Goal: Task Accomplishment & Management: Use online tool/utility

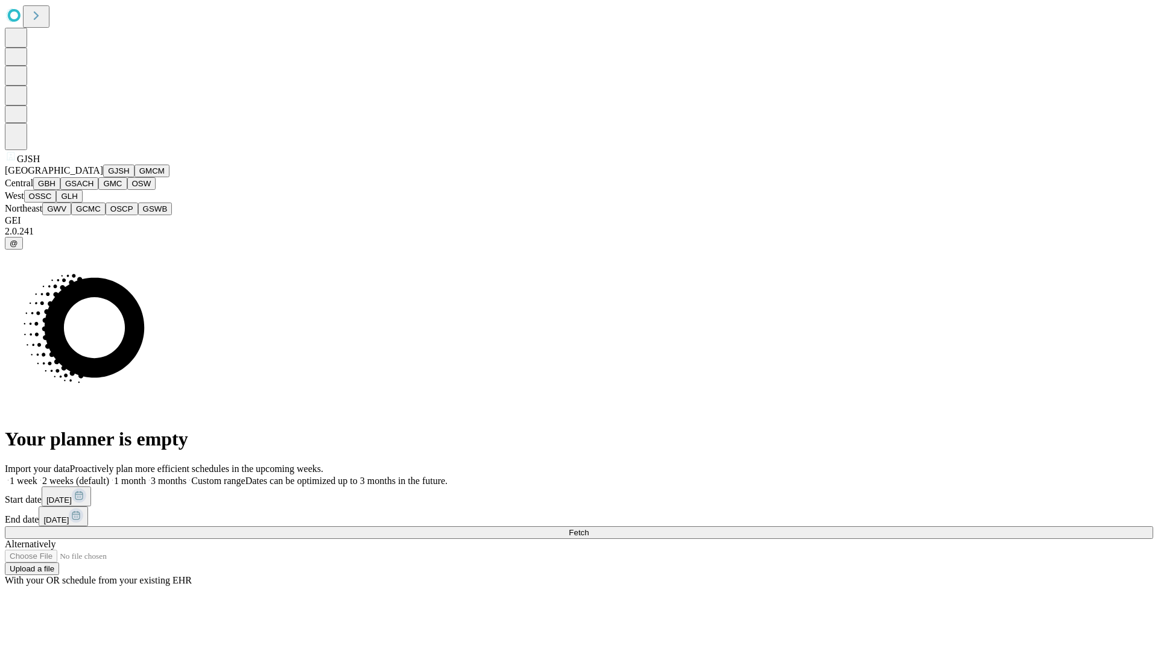
click at [103, 177] on button "GJSH" at bounding box center [118, 171] width 31 height 13
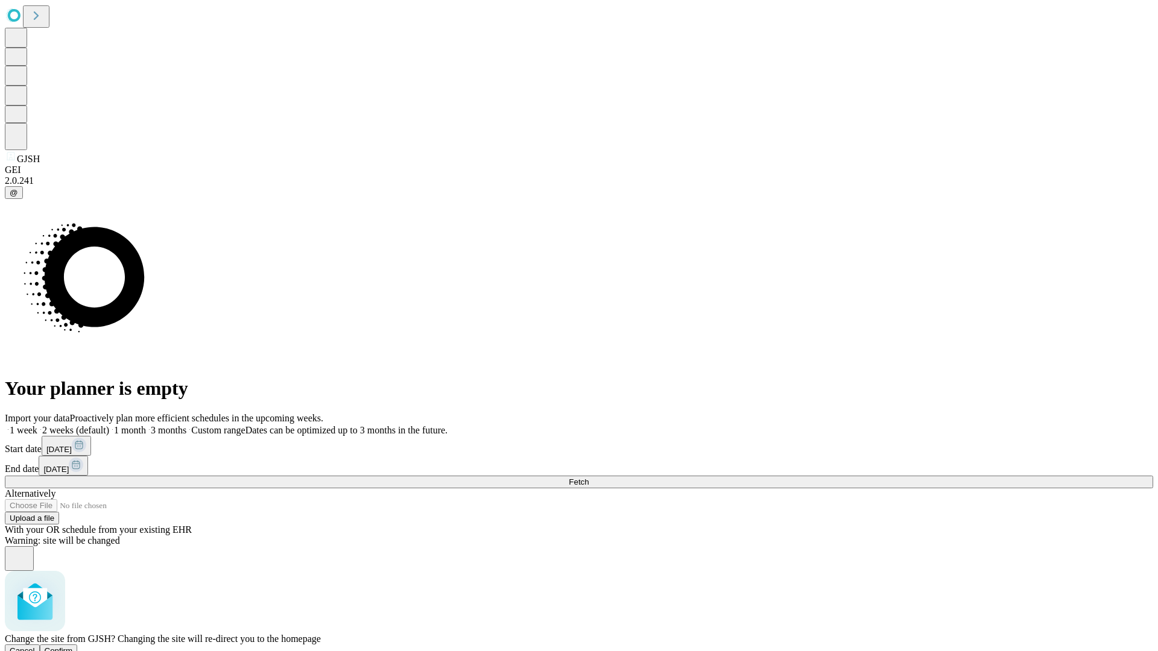
click at [73, 646] on span "Confirm" at bounding box center [59, 650] width 28 height 9
click at [146, 425] on label "1 month" at bounding box center [127, 430] width 37 height 10
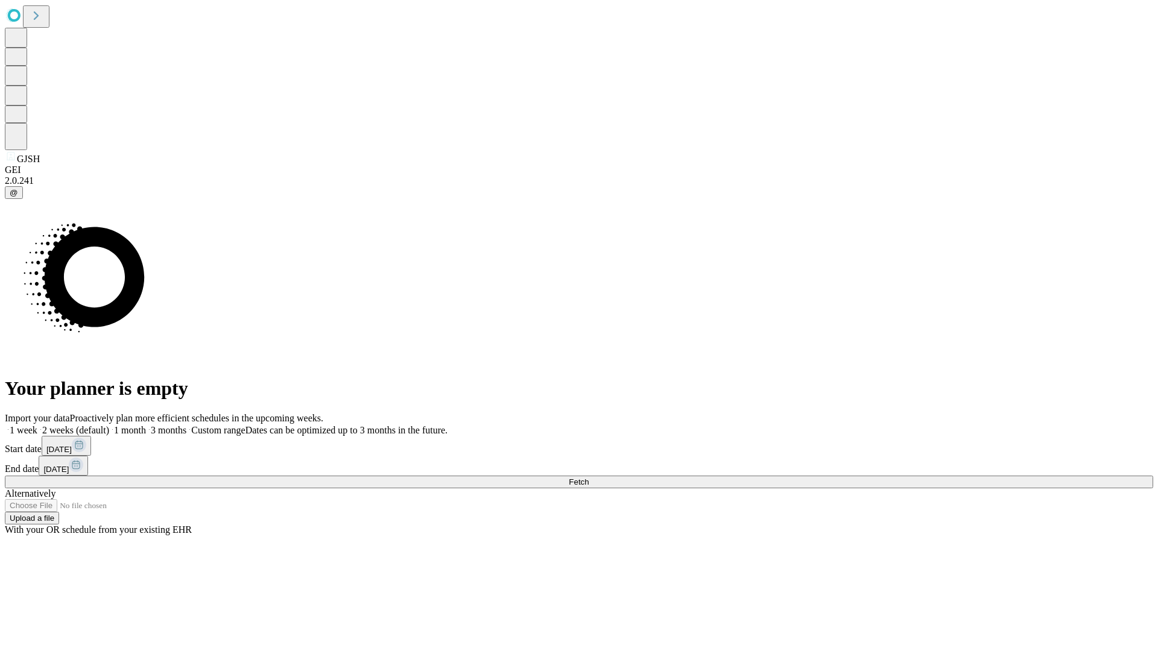
click at [588, 478] on span "Fetch" at bounding box center [579, 482] width 20 height 9
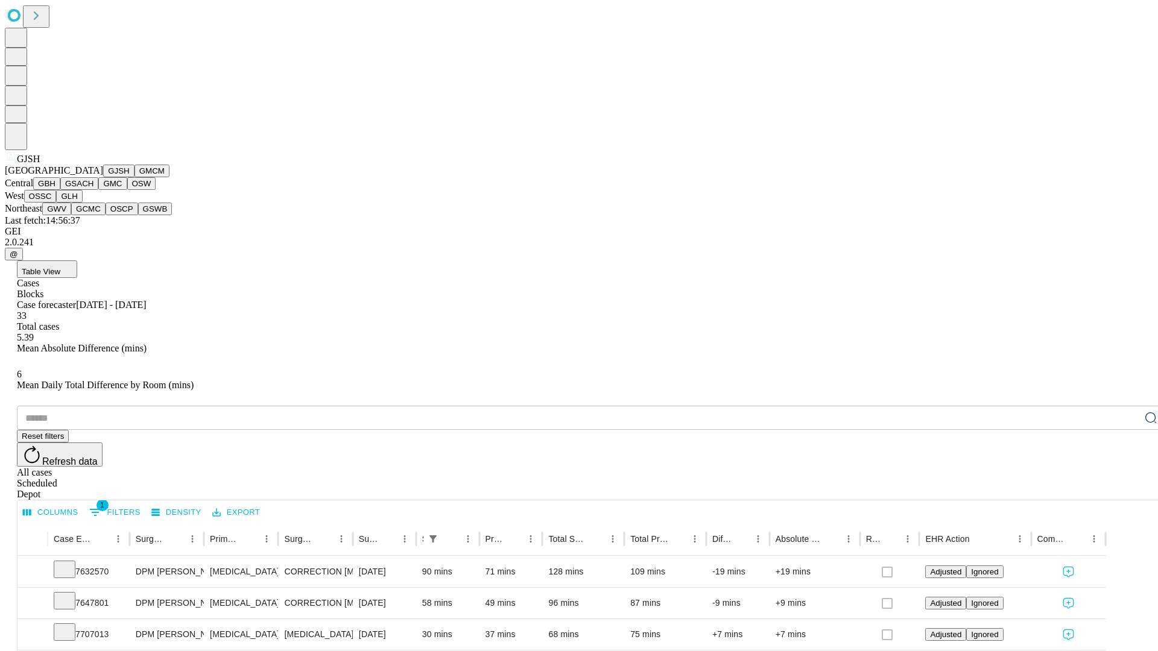
click at [134, 177] on button "GMCM" at bounding box center [151, 171] width 35 height 13
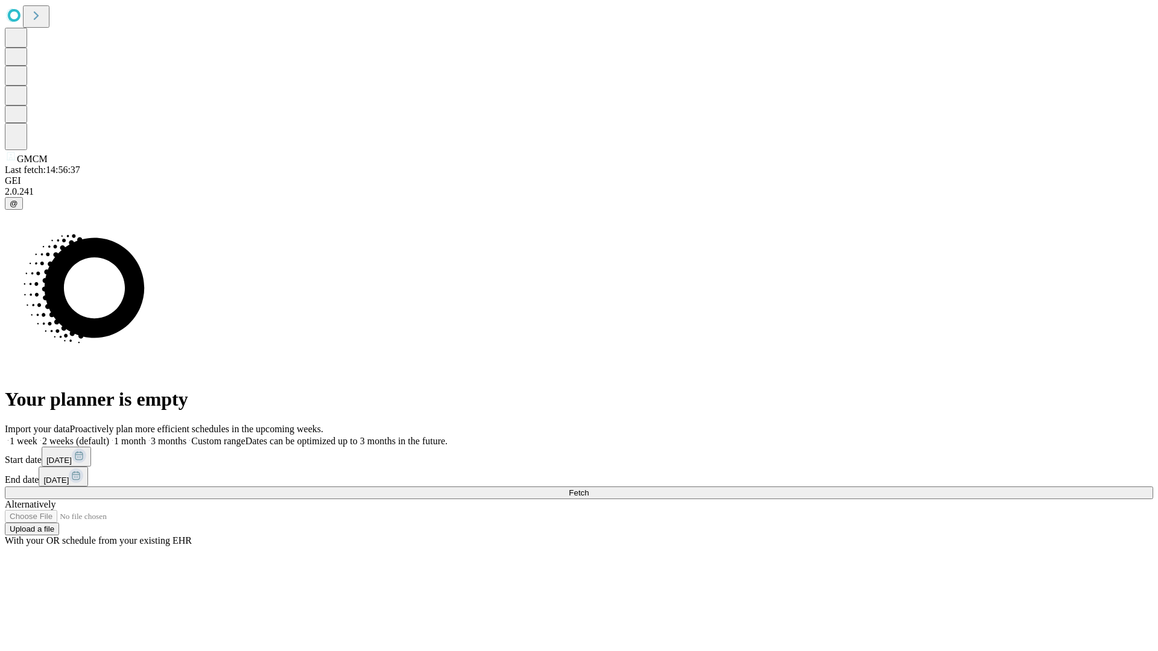
click at [146, 436] on label "1 month" at bounding box center [127, 441] width 37 height 10
click at [588, 488] on span "Fetch" at bounding box center [579, 492] width 20 height 9
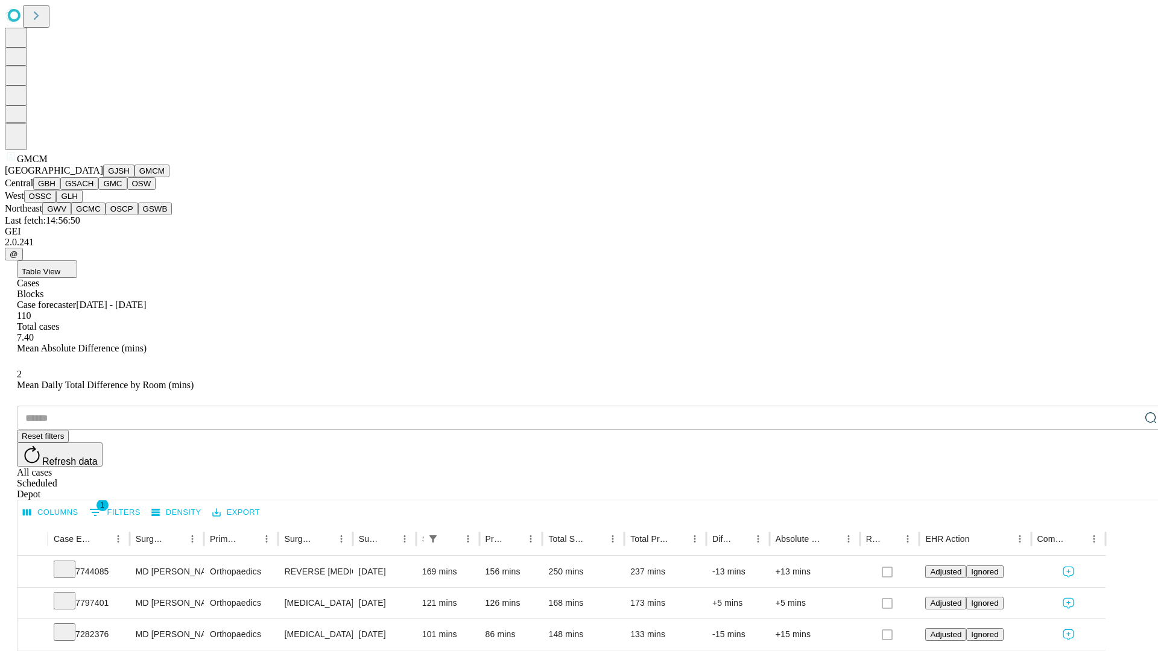
click at [60, 190] on button "GBH" at bounding box center [46, 183] width 27 height 13
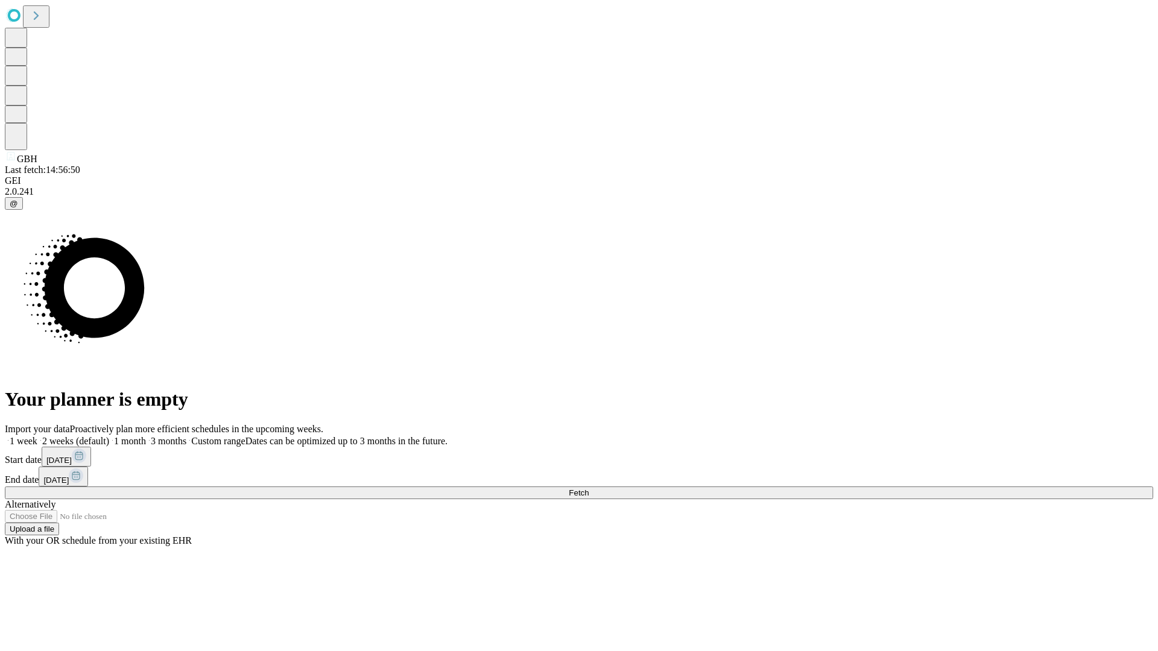
click at [146, 436] on label "1 month" at bounding box center [127, 441] width 37 height 10
click at [588, 488] on span "Fetch" at bounding box center [579, 492] width 20 height 9
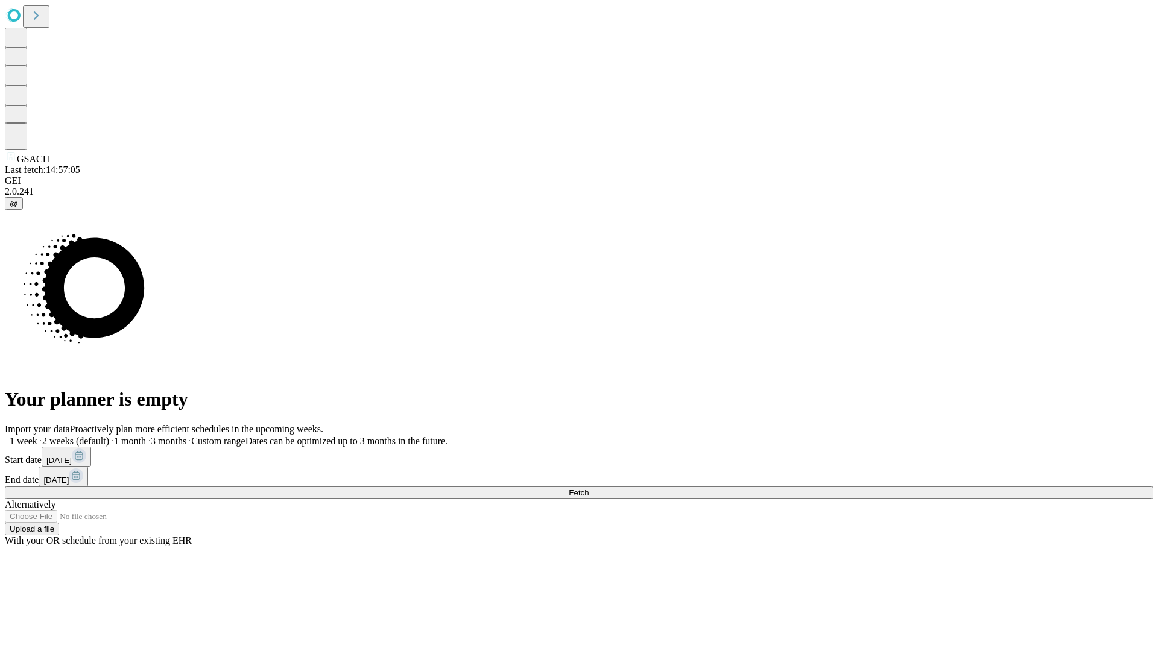
click at [146, 436] on label "1 month" at bounding box center [127, 441] width 37 height 10
click at [588, 488] on span "Fetch" at bounding box center [579, 492] width 20 height 9
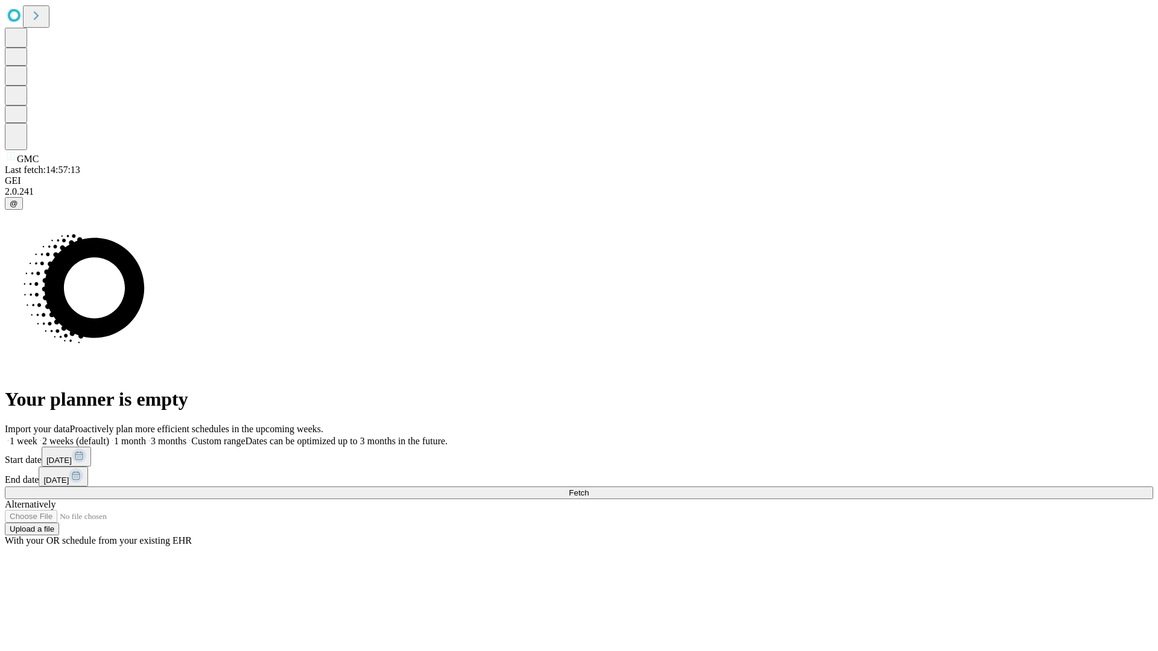
click at [146, 436] on label "1 month" at bounding box center [127, 441] width 37 height 10
click at [588, 488] on span "Fetch" at bounding box center [579, 492] width 20 height 9
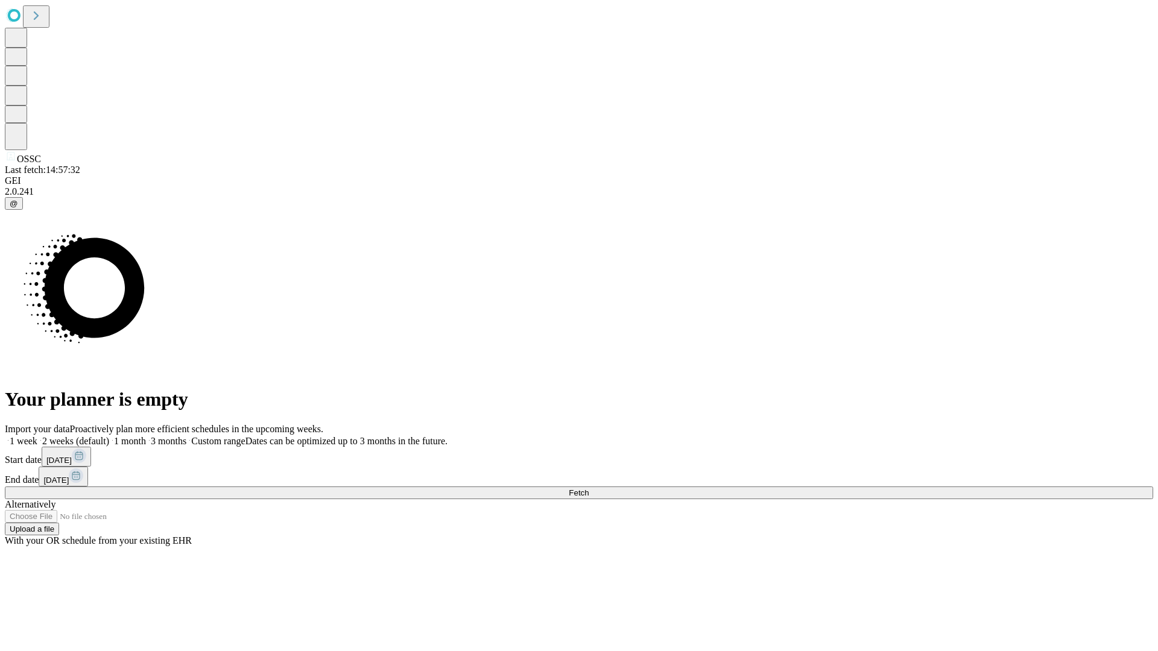
click at [146, 436] on label "1 month" at bounding box center [127, 441] width 37 height 10
click at [588, 488] on span "Fetch" at bounding box center [579, 492] width 20 height 9
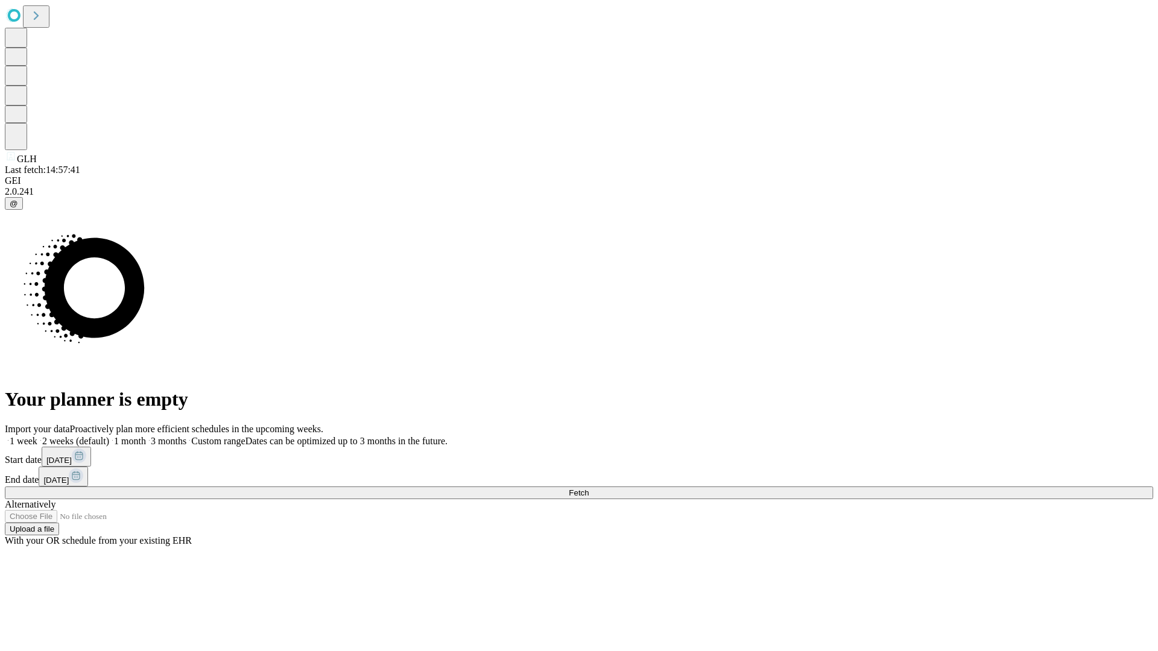
click at [588, 488] on span "Fetch" at bounding box center [579, 492] width 20 height 9
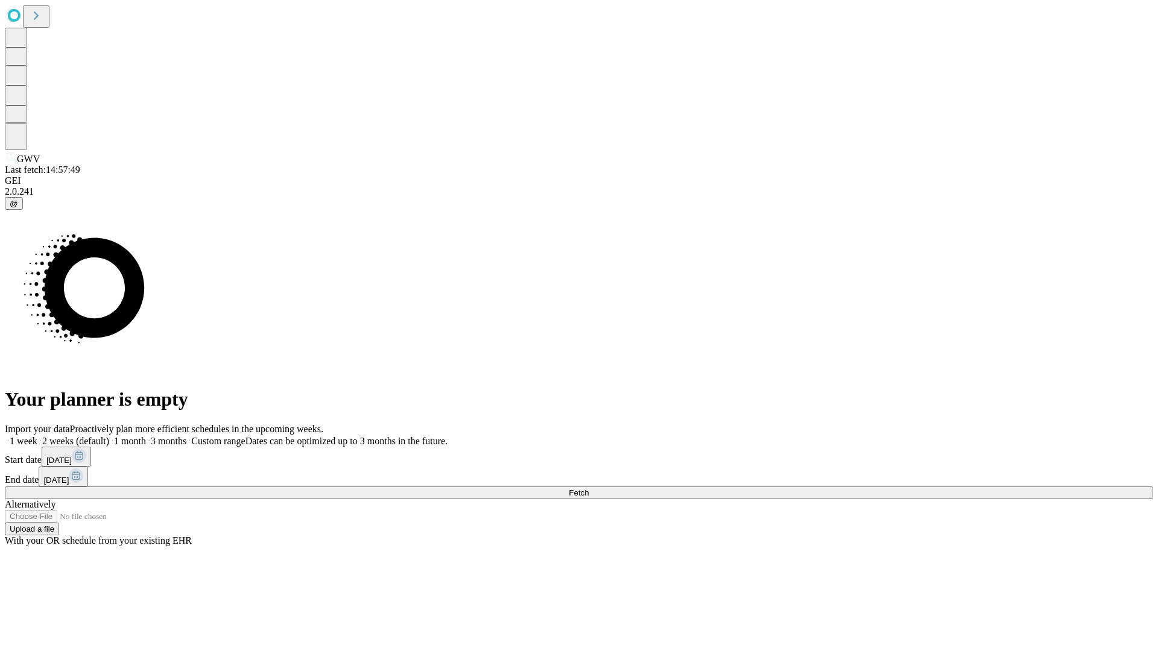
click at [146, 436] on label "1 month" at bounding box center [127, 441] width 37 height 10
click at [588, 488] on span "Fetch" at bounding box center [579, 492] width 20 height 9
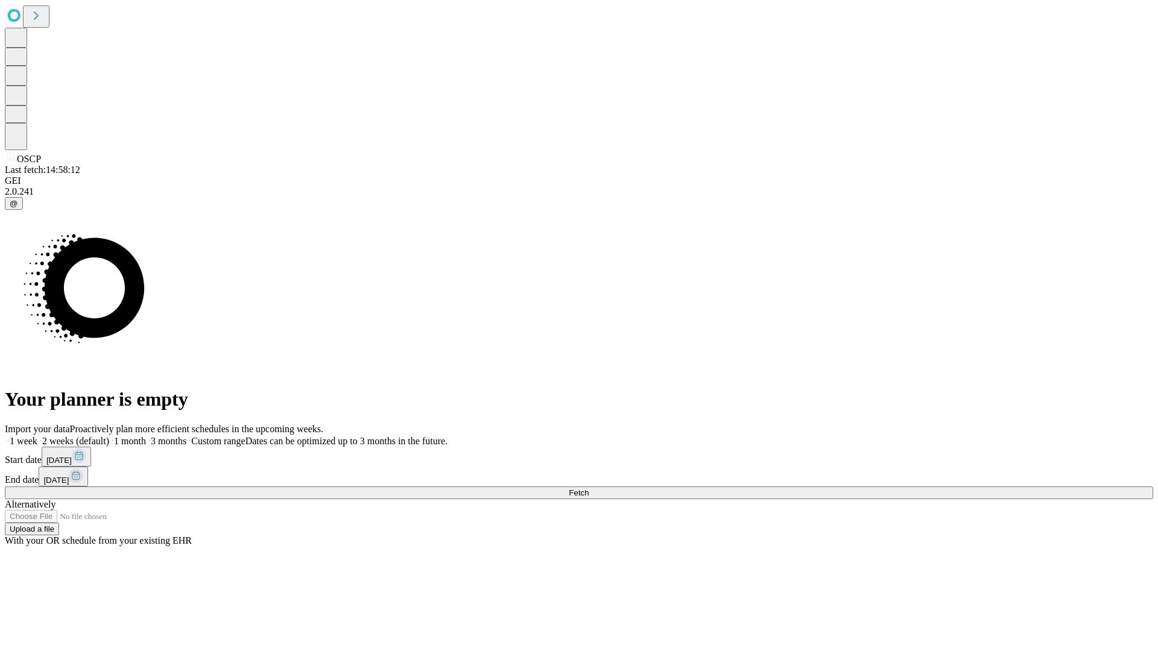
click at [146, 436] on label "1 month" at bounding box center [127, 441] width 37 height 10
click at [588, 488] on span "Fetch" at bounding box center [579, 492] width 20 height 9
